Goal: Task Accomplishment & Management: Manage account settings

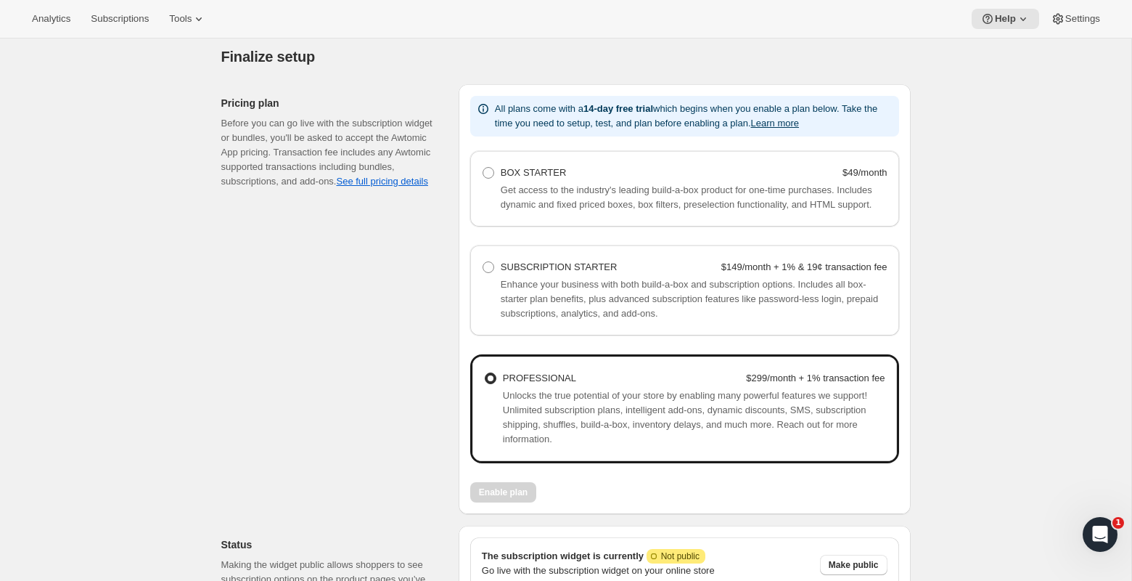
scroll to position [1010, 0]
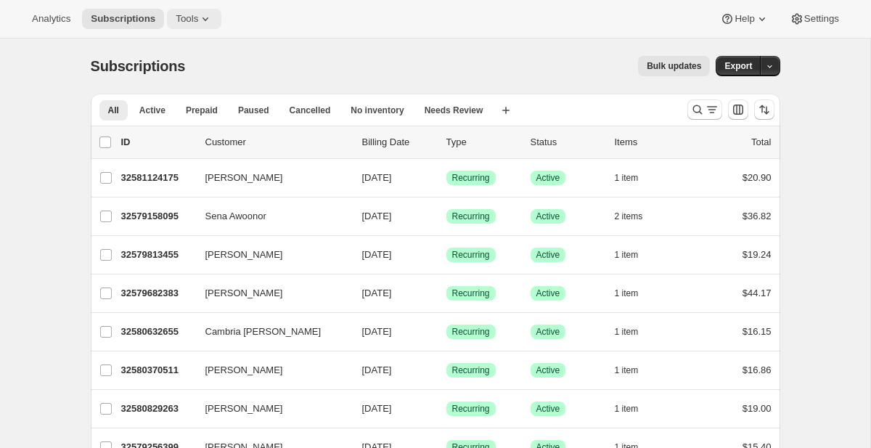
click at [206, 19] on icon at bounding box center [205, 19] width 15 height 15
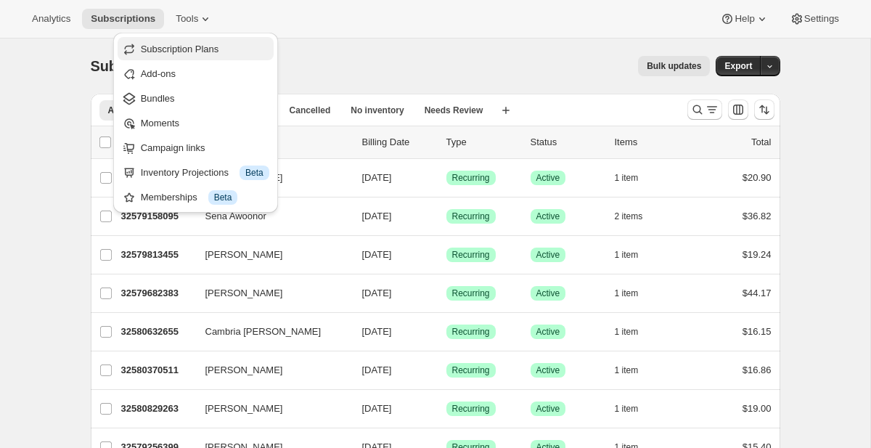
click at [184, 44] on span "Subscription Plans" at bounding box center [180, 49] width 78 height 11
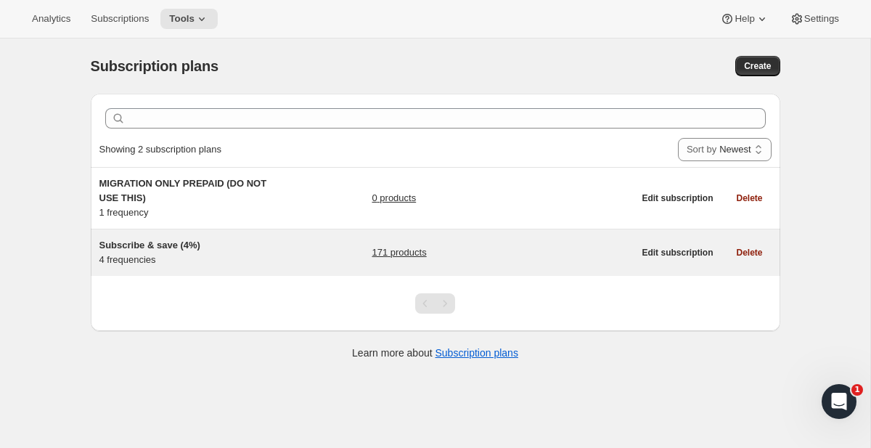
click at [164, 256] on div "Subscribe & save (4%) 4 frequencies" at bounding box center [189, 252] width 181 height 29
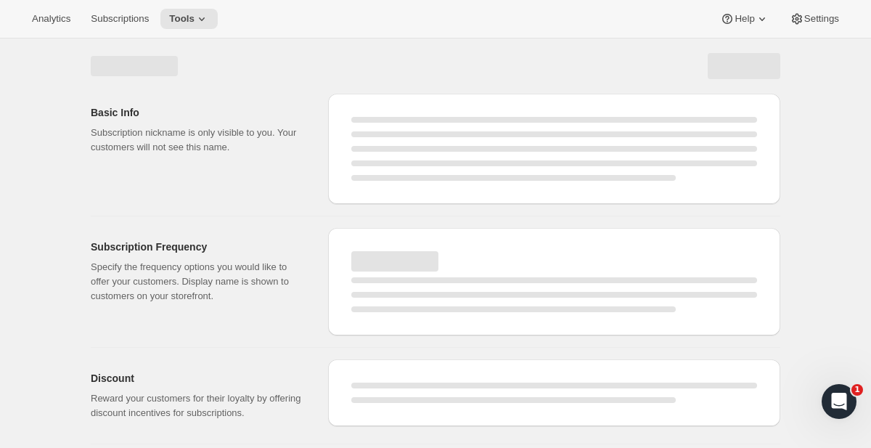
select select "WEEK"
select select "MONTH"
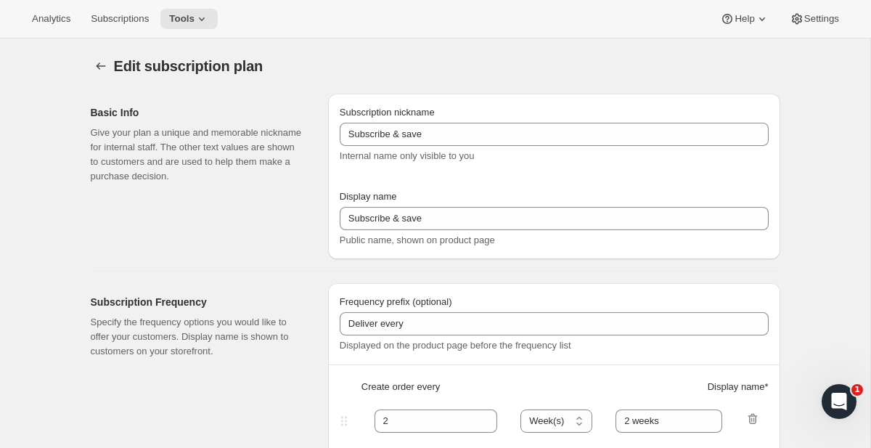
type input "Subscribe & save (4%)"
type input "Subscribe & Save"
type input "1"
type input "1 week"
type input "2"
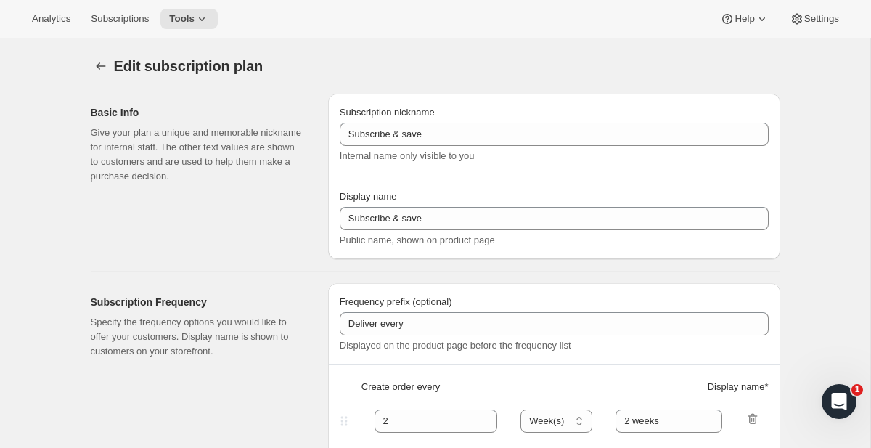
select select "WEEK"
type input "2 weeks"
type input "4"
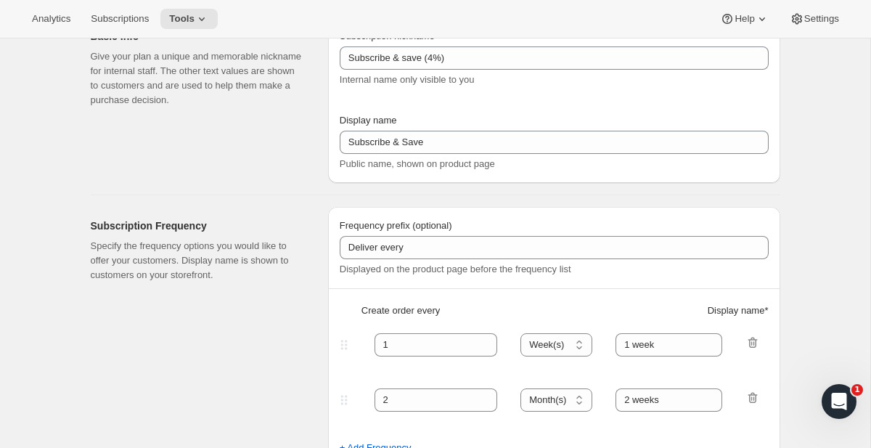
select select "WEEK"
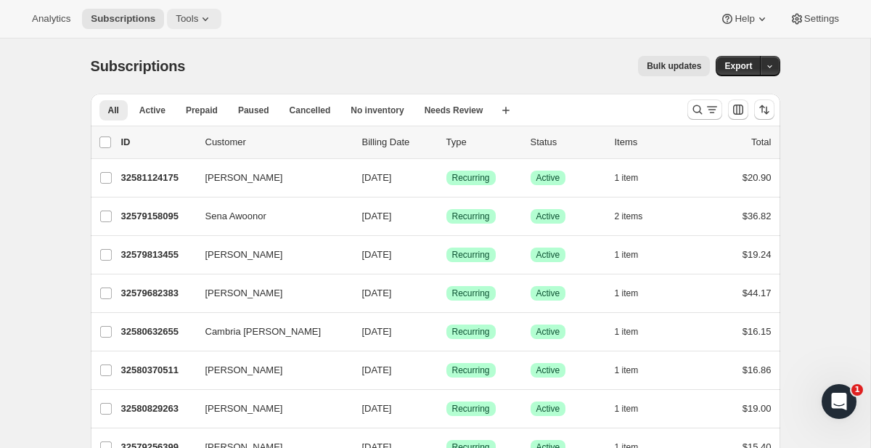
click at [213, 21] on icon at bounding box center [205, 19] width 15 height 15
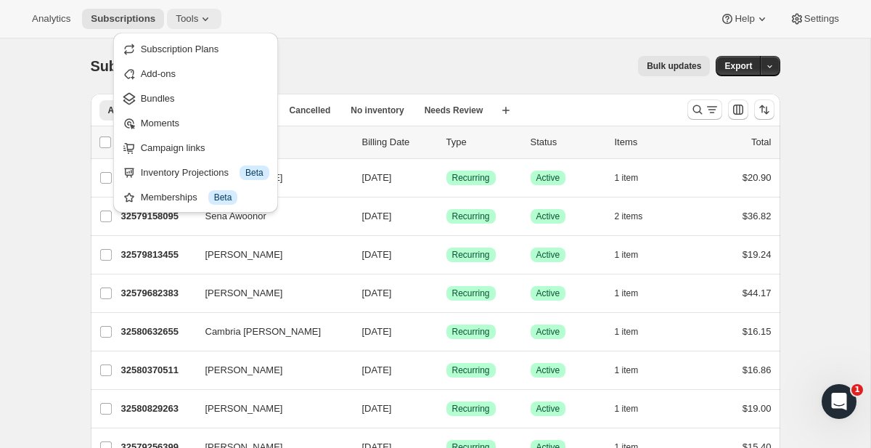
click at [208, 12] on icon at bounding box center [205, 19] width 15 height 15
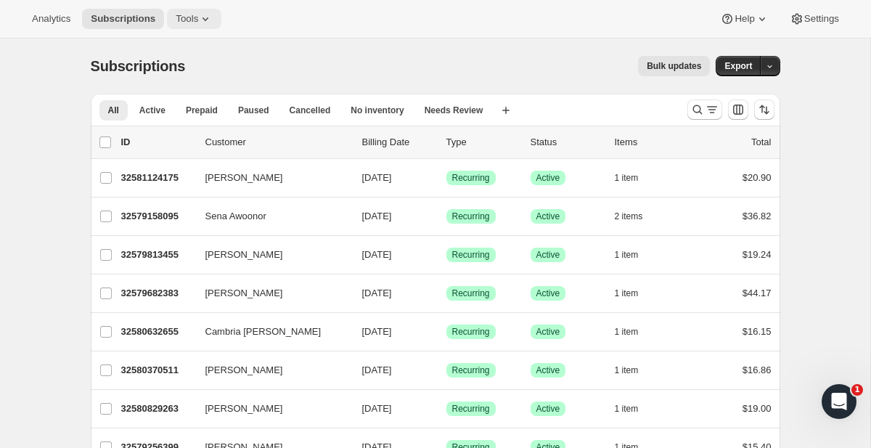
click at [208, 16] on icon at bounding box center [205, 19] width 15 height 15
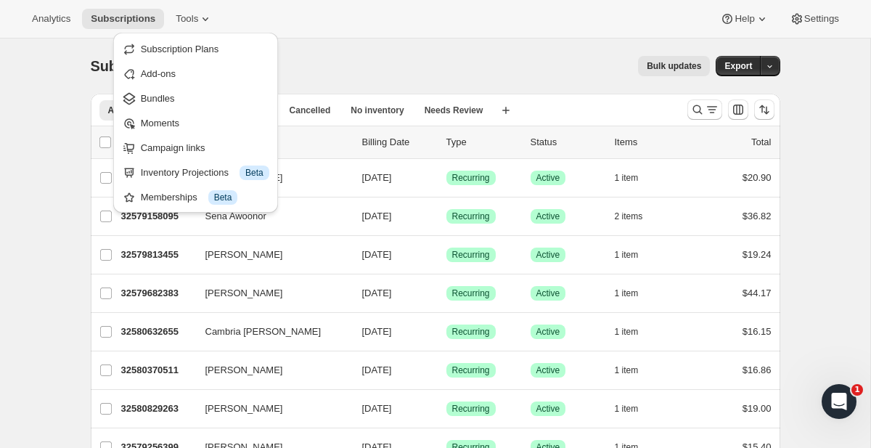
click at [159, 35] on div "Subscription Plans Add-ons Bundles Moments Campaign links Inventory Projections…" at bounding box center [195, 123] width 165 height 180
click at [159, 48] on span "Subscription Plans" at bounding box center [180, 49] width 78 height 11
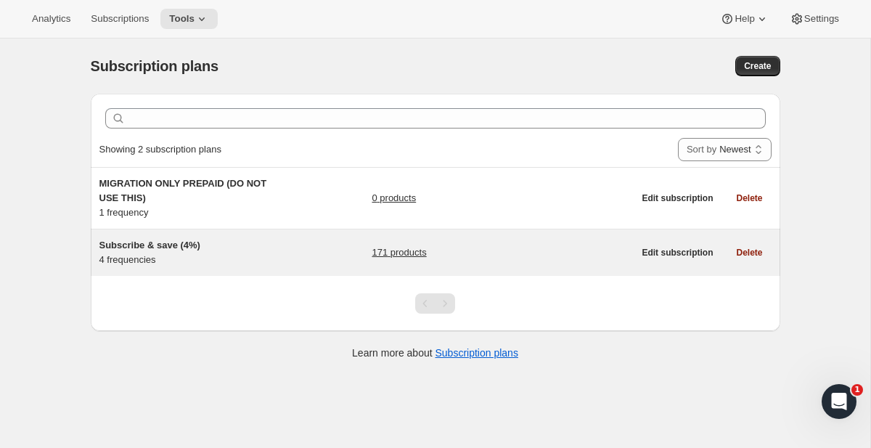
click at [189, 273] on div "Subscribe & save (4%) 4 frequencies 171 products Edit subscription Delete" at bounding box center [436, 252] width 690 height 46
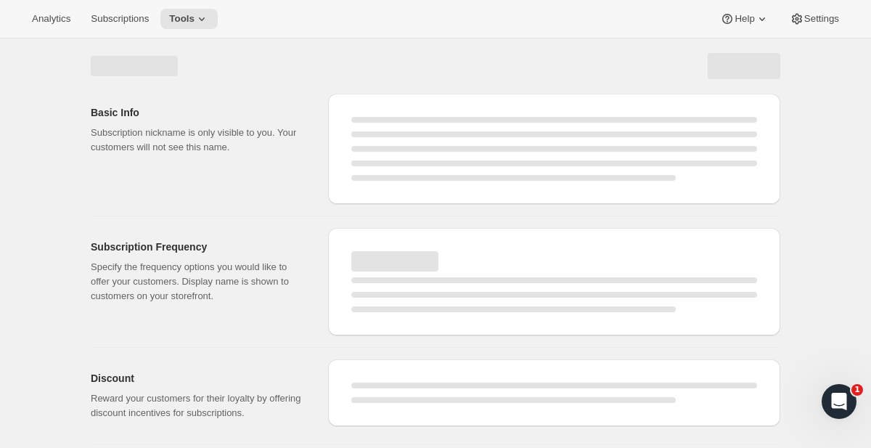
select select "WEEK"
select select "MONTH"
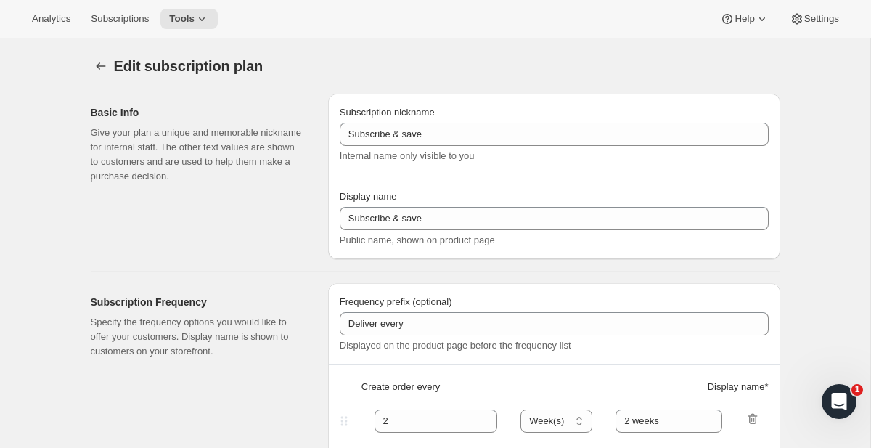
type input "Subscribe & save (5%)"
type input "Subscribe & Save"
type input "1"
type input "1 week"
type input "2"
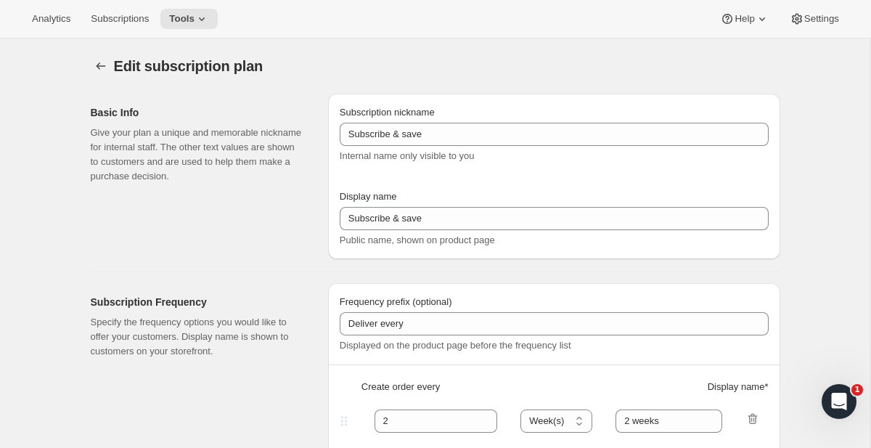
select select "WEEK"
type input "2 weeks"
type input "5"
select select "WEEK"
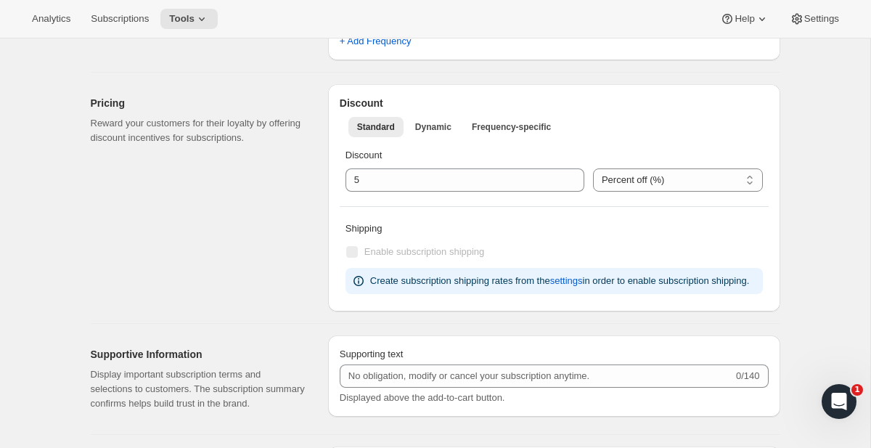
scroll to position [583, 0]
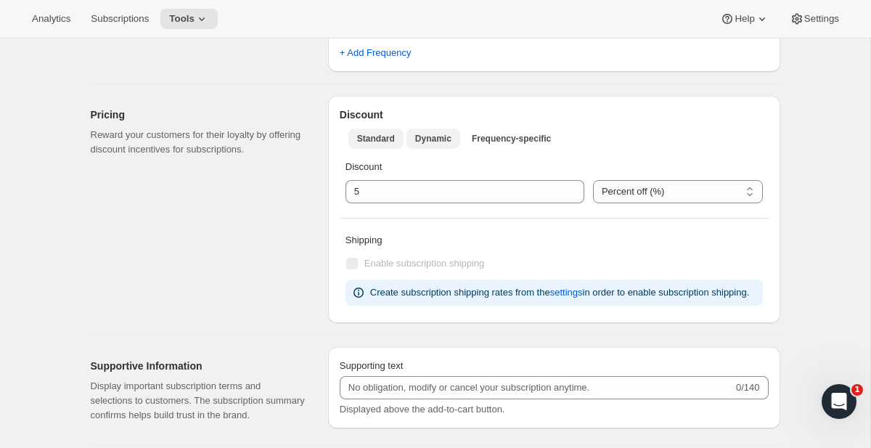
click at [444, 137] on span "Dynamic" at bounding box center [433, 139] width 36 height 12
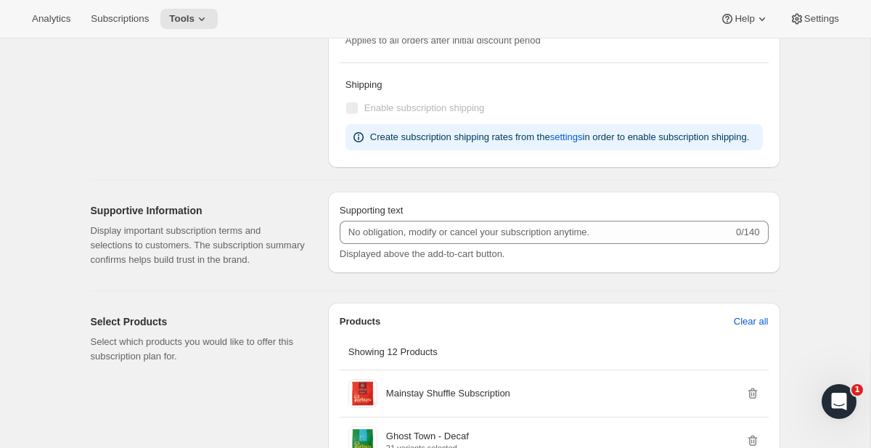
scroll to position [892, 0]
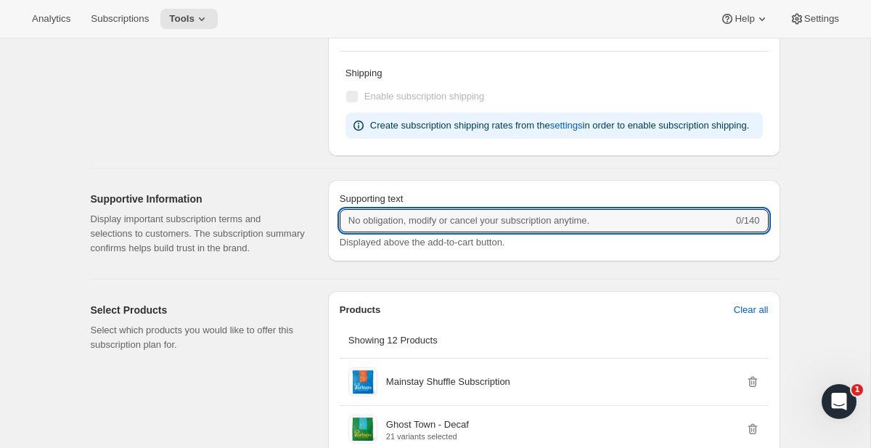
click at [375, 232] on input "Supporting text" at bounding box center [536, 220] width 393 height 23
click at [324, 180] on div "Basic Info Give your plan a unique and memorable nickname for internal staff. T…" at bounding box center [429, 264] width 701 height 2149
click at [392, 226] on input "Supporting text" at bounding box center [536, 220] width 393 height 23
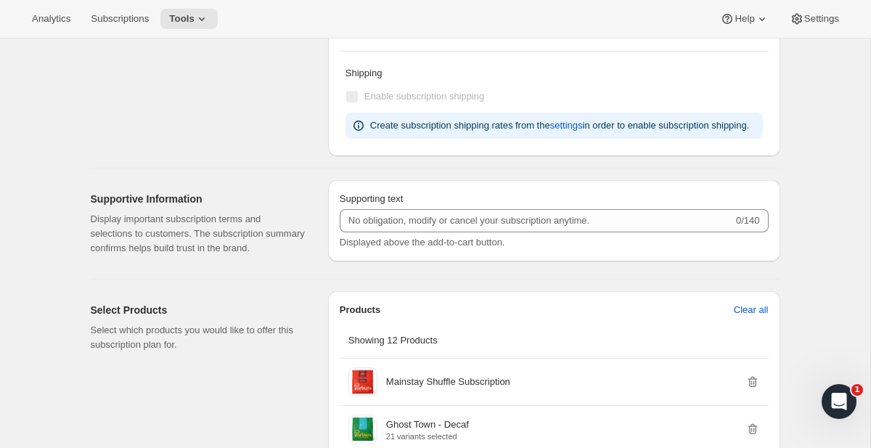
click at [296, 202] on div "Supportive Information Display important subscription terms and selections to c…" at bounding box center [204, 223] width 226 height 87
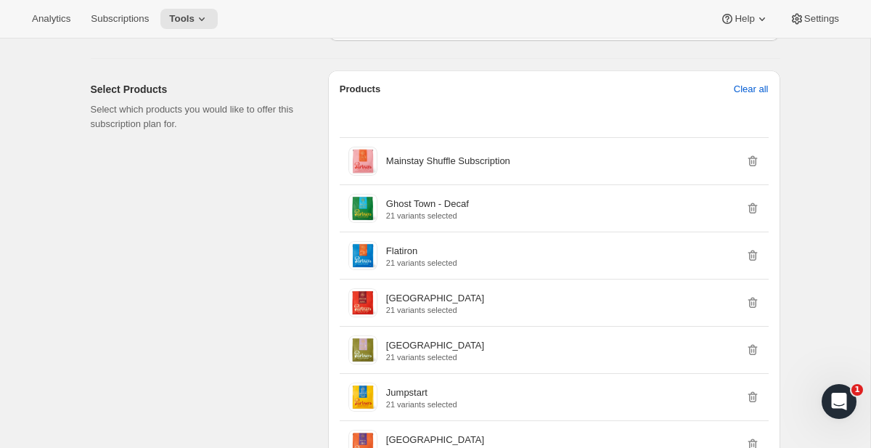
scroll to position [962, 0]
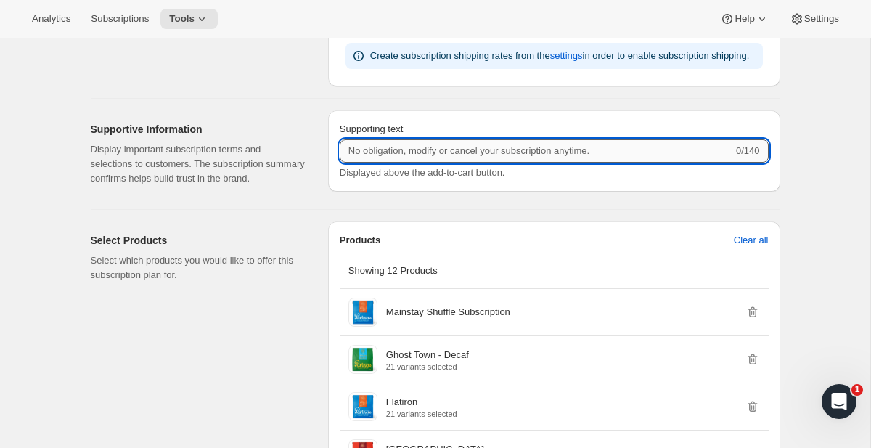
click at [482, 163] on input "Supporting text" at bounding box center [536, 150] width 393 height 23
click at [340, 163] on input "Supporting text" at bounding box center [536, 150] width 393 height 23
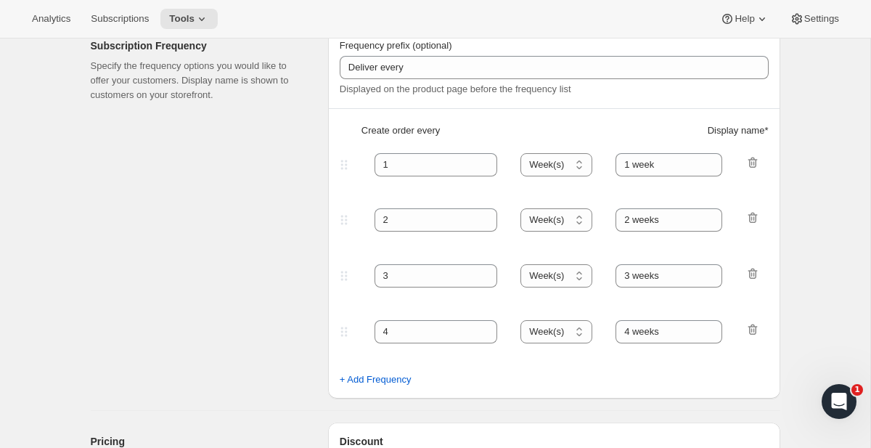
scroll to position [0, 0]
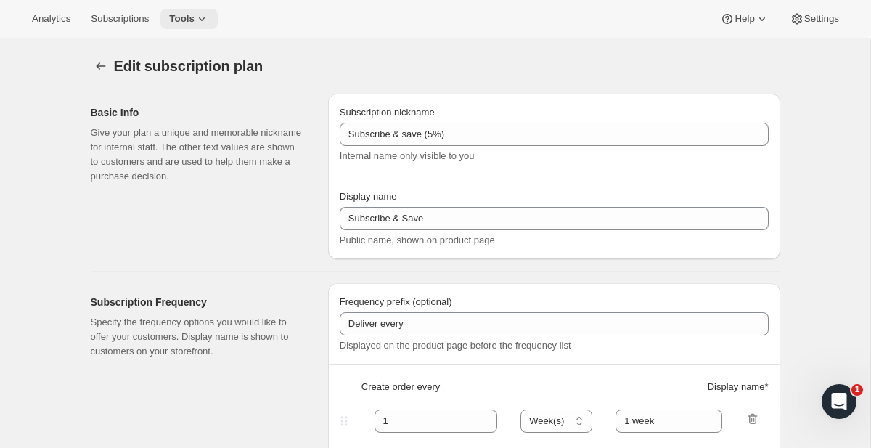
click at [197, 25] on button "Tools" at bounding box center [188, 19] width 57 height 20
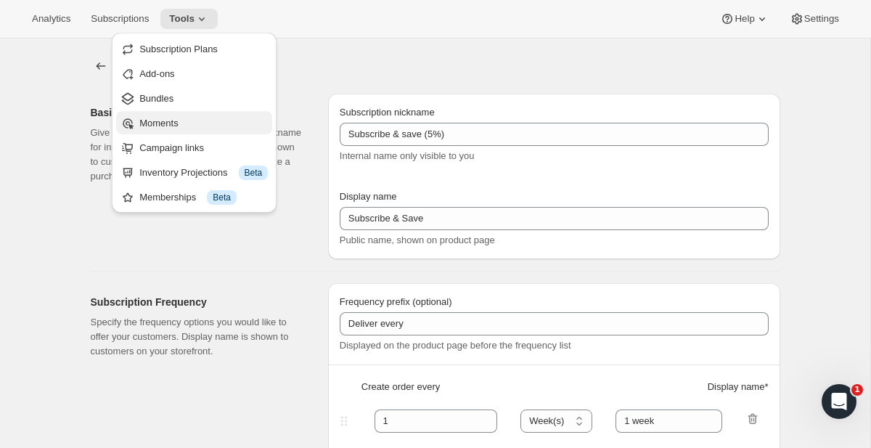
click at [173, 122] on span "Moments" at bounding box center [158, 123] width 38 height 11
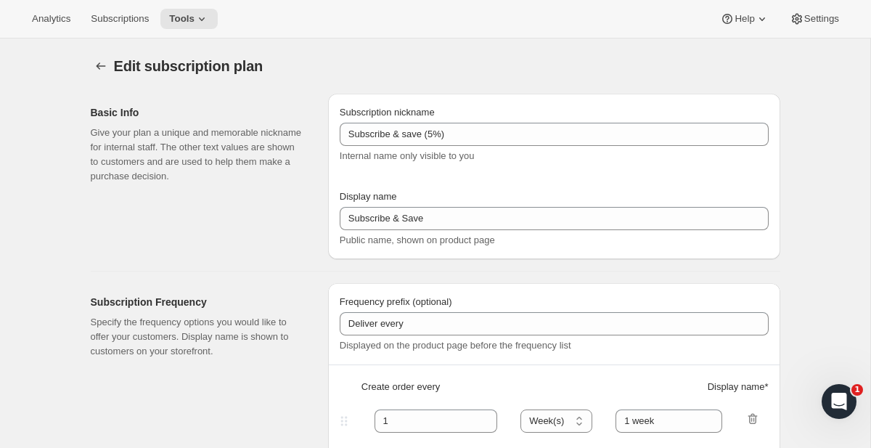
scroll to position [497, 0]
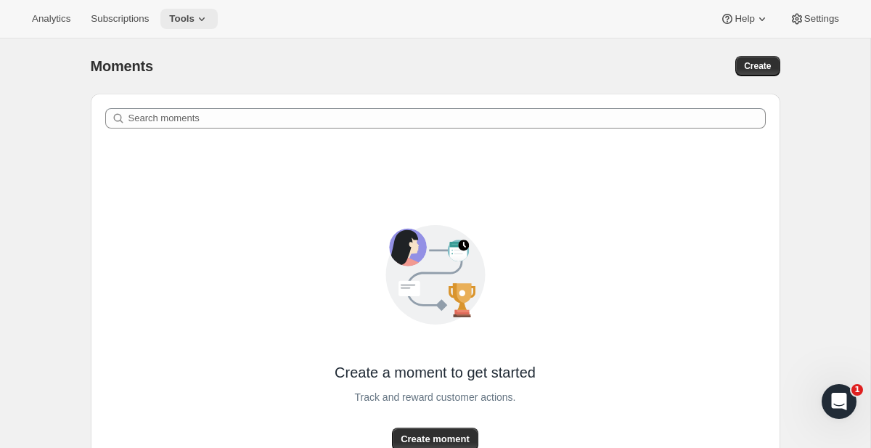
click at [174, 28] on button "Tools" at bounding box center [188, 19] width 57 height 20
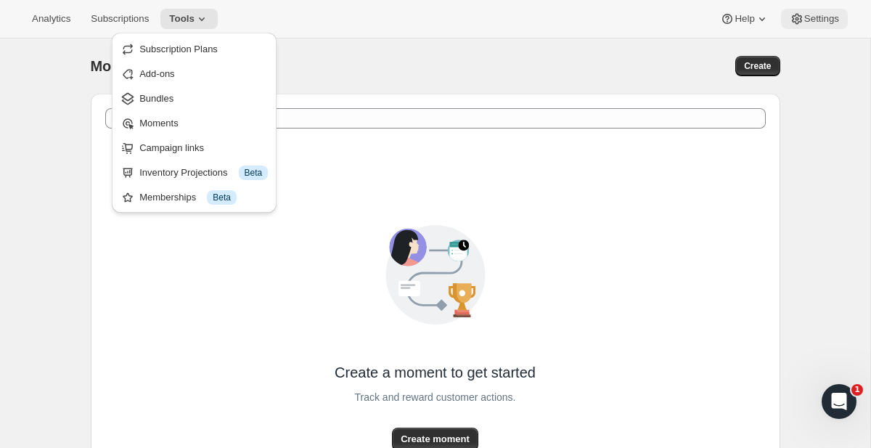
click at [804, 20] on span "Settings" at bounding box center [821, 19] width 35 height 12
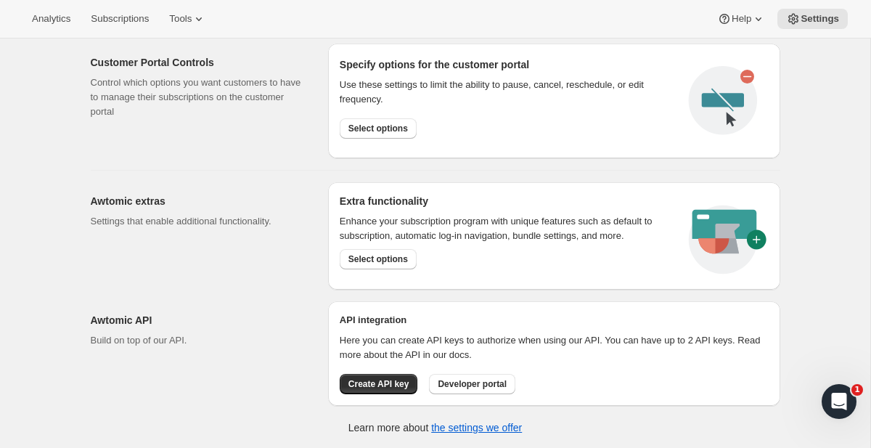
scroll to position [743, 0]
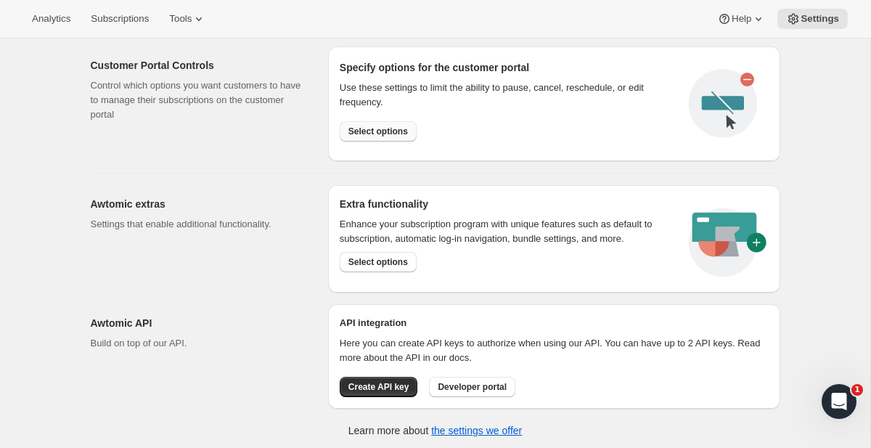
click at [385, 130] on span "Select options" at bounding box center [378, 132] width 60 height 12
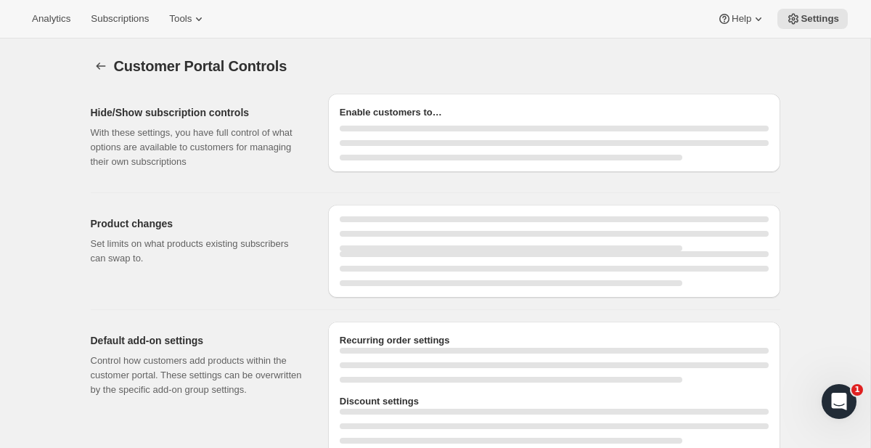
select select "INTERVAL"
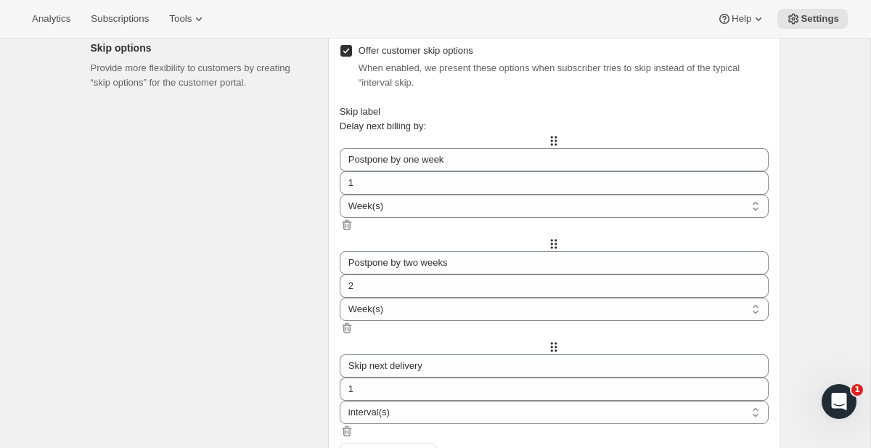
scroll to position [856, 0]
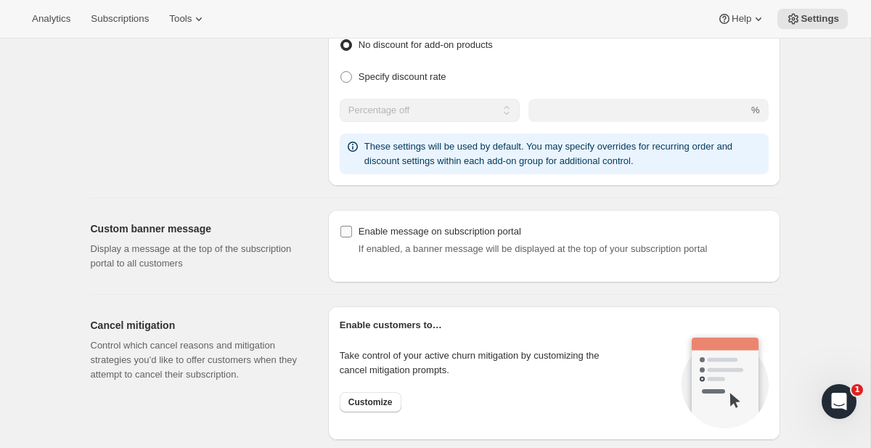
click at [429, 233] on div "Enable message on subscription portal" at bounding box center [440, 231] width 163 height 15
click at [352, 233] on input "Enable message on subscription portal" at bounding box center [346, 232] width 12 height 12
checkbox input "true"
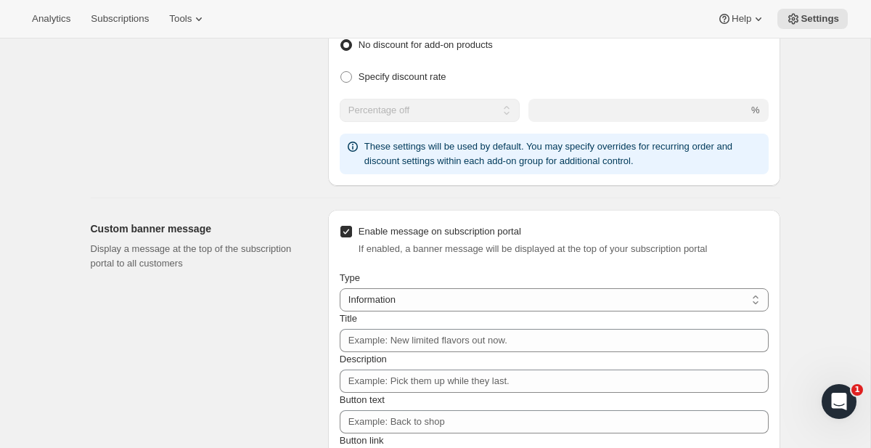
scroll to position [1034, 0]
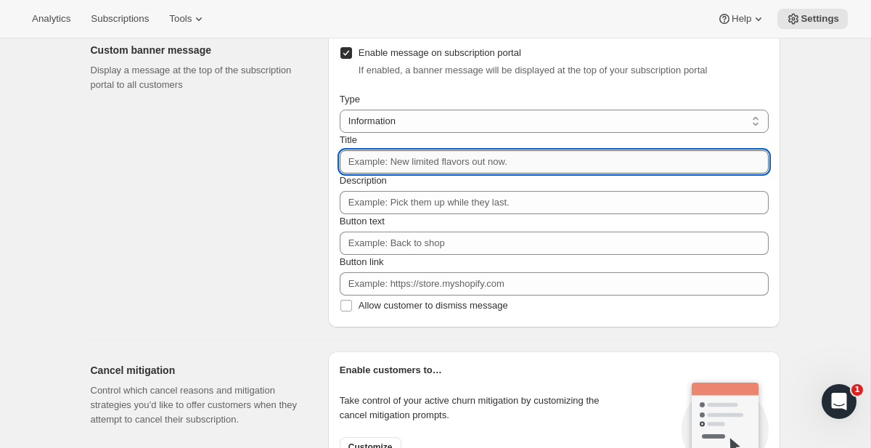
click at [477, 173] on input "Title" at bounding box center [554, 161] width 429 height 23
click at [477, 173] on input "Welcome to our new" at bounding box center [554, 161] width 429 height 23
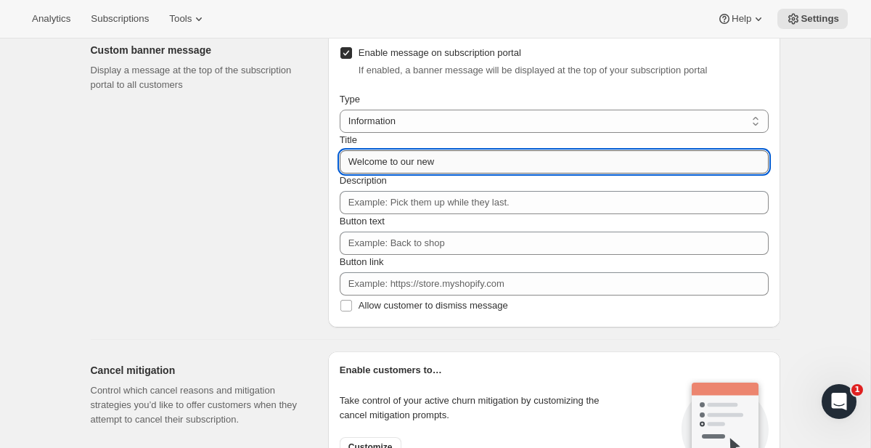
click at [477, 173] on input "Welcome to our new" at bounding box center [554, 161] width 429 height 23
type input "Welcome to your new subscription portal!"
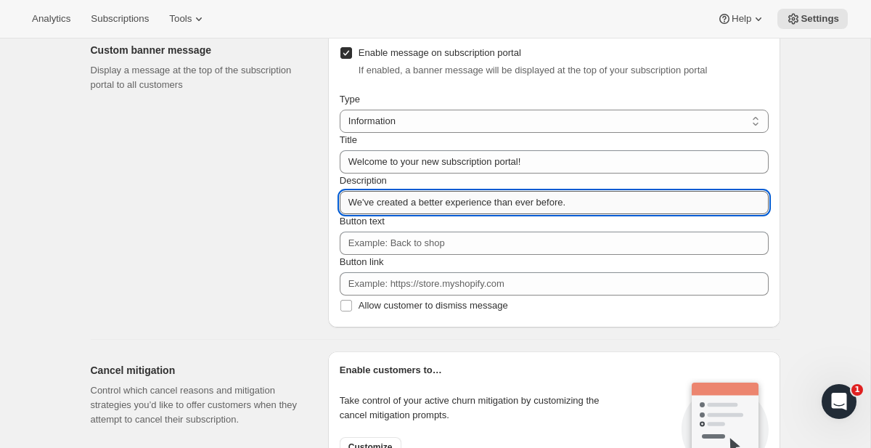
click at [654, 214] on input "We've created a better experience than ever before." at bounding box center [554, 202] width 429 height 23
type input "We've created a better experience than ever before. Questions? Send [PERSON_NAM…"
click at [394, 313] on span "Allow customer to dismiss message" at bounding box center [434, 305] width 150 height 15
click at [352, 311] on input "Allow customer to dismiss message" at bounding box center [346, 306] width 12 height 12
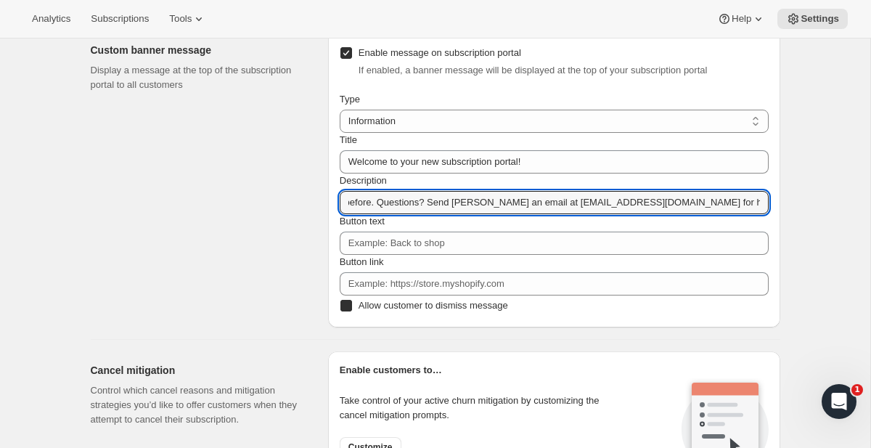
checkbox input "true"
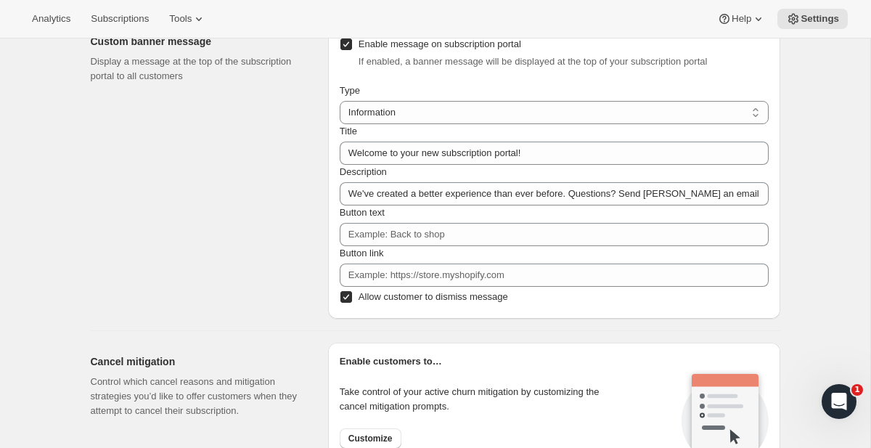
scroll to position [1105, 0]
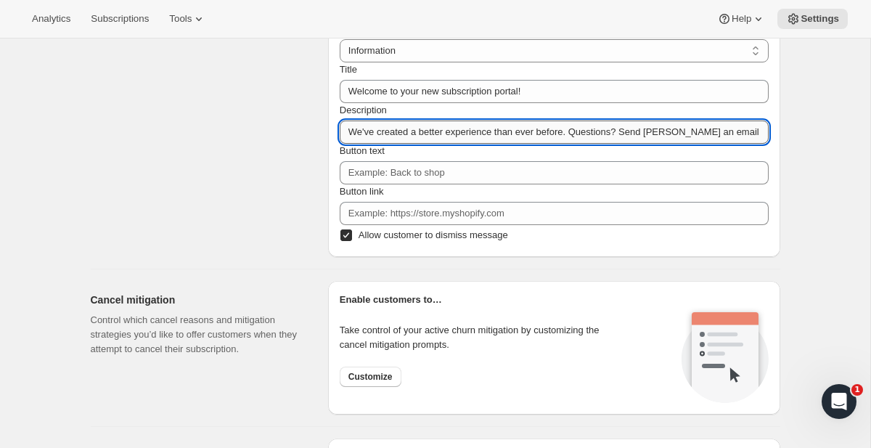
click at [442, 144] on input "We've created a better experience than ever before. Questions? Send [PERSON_NAM…" at bounding box center [554, 131] width 429 height 23
paste input "Enjoy an even better experience with us. If you need support, [PERSON_NAME]’s j…"
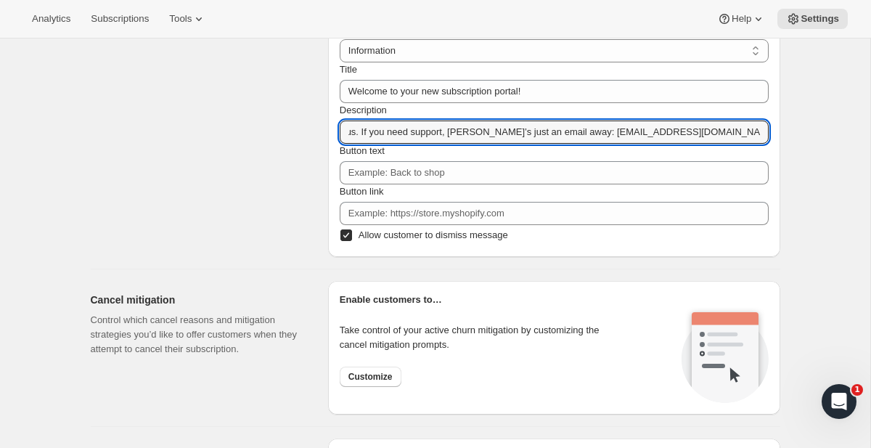
type input "Enjoy an even better experience with us. If you need support, [PERSON_NAME]’s j…"
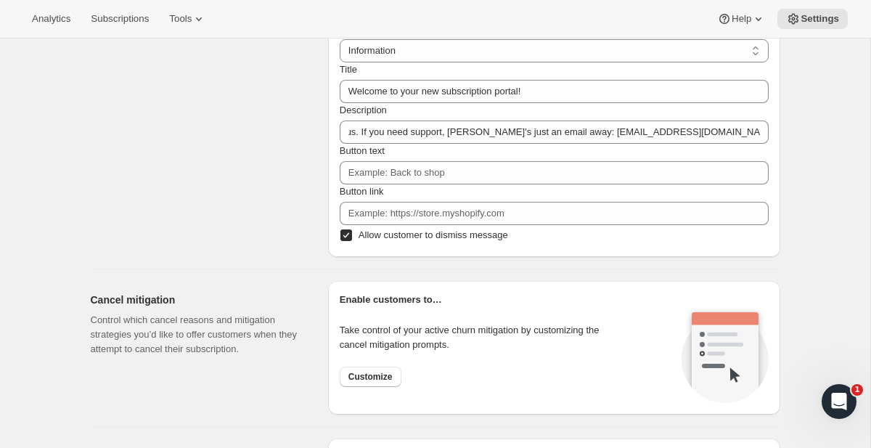
click at [301, 150] on div "Custom banner message Display a message at the top of the subscription portal t…" at bounding box center [204, 109] width 226 height 296
click at [513, 62] on select "Information Error Warning Success" at bounding box center [554, 50] width 429 height 23
